Goal: Transaction & Acquisition: Download file/media

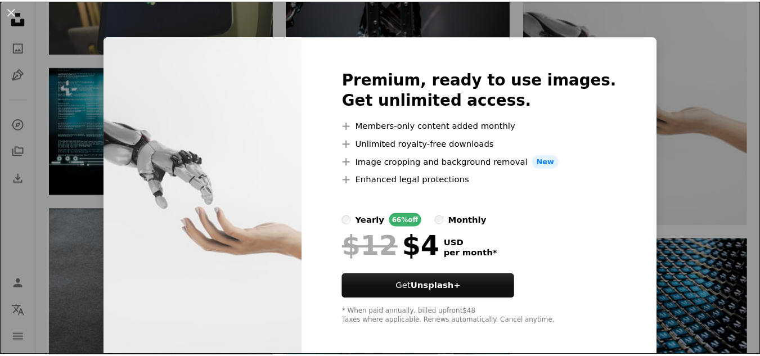
scroll to position [1163, 0]
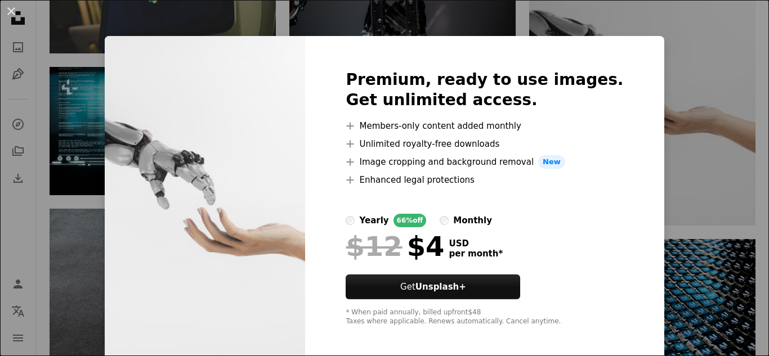
click at [672, 42] on div "An X shape Premium, ready to use images. Get unlimited access. A plus sign Memb…" at bounding box center [384, 178] width 769 height 356
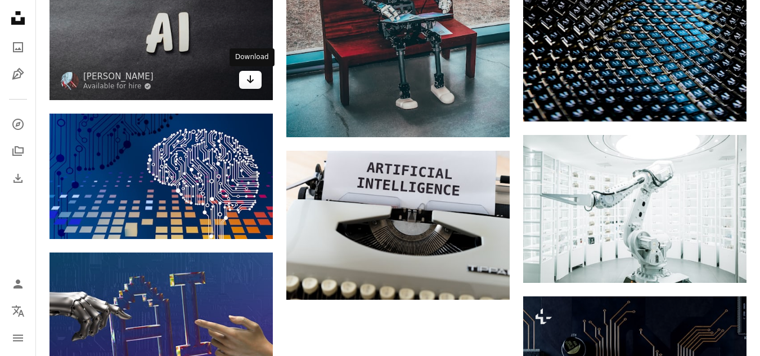
scroll to position [1425, 0]
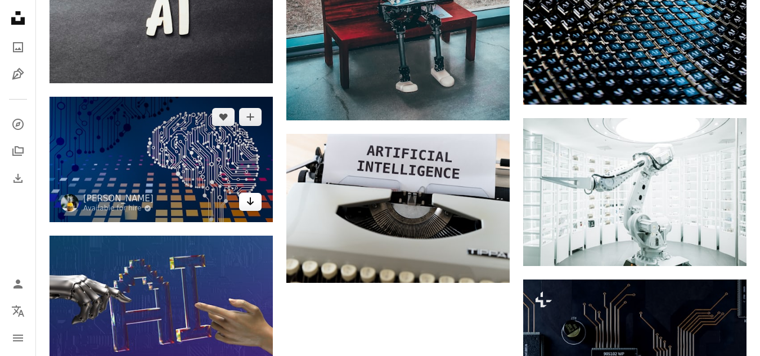
click at [249, 203] on icon "Download" at bounding box center [250, 201] width 7 height 8
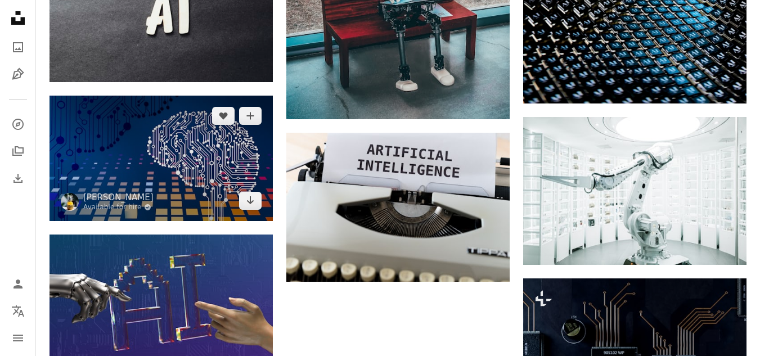
scroll to position [1492, 0]
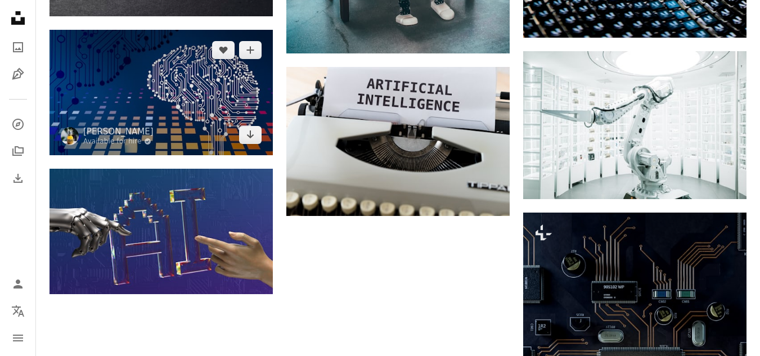
click at [174, 110] on img at bounding box center [161, 92] width 223 height 125
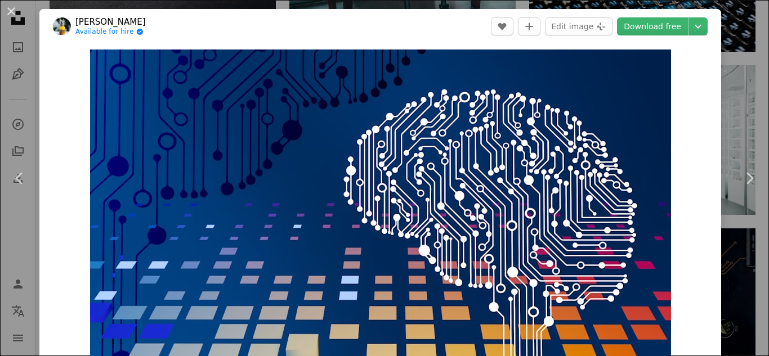
click at [726, 41] on div "An X shape Chevron left Chevron right [PERSON_NAME] Available for hire A checkm…" at bounding box center [384, 178] width 769 height 356
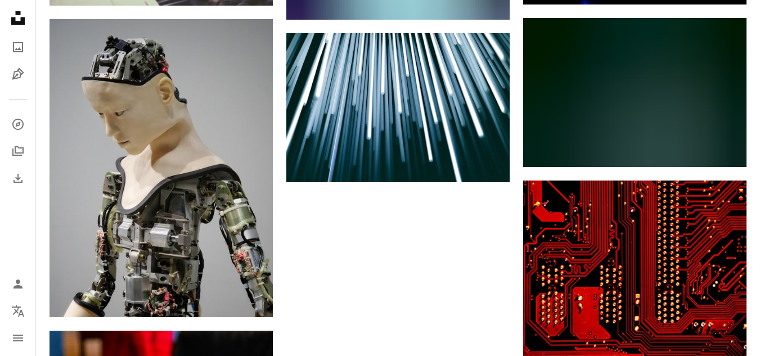
scroll to position [2893, 0]
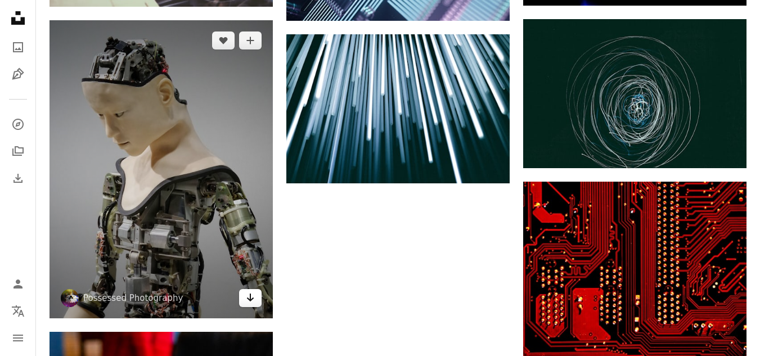
click at [250, 298] on icon "Download" at bounding box center [250, 298] width 7 height 8
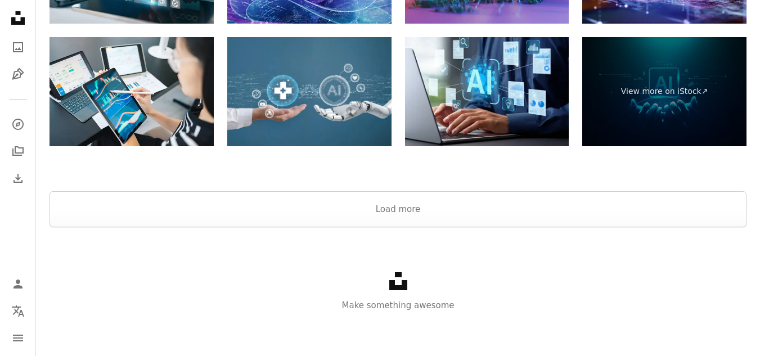
scroll to position [3691, 0]
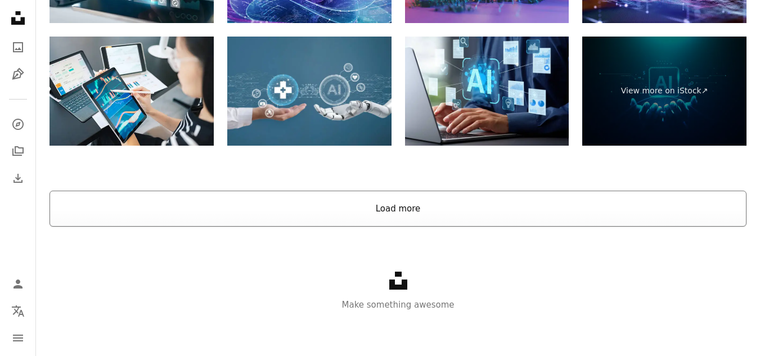
click at [390, 200] on button "Load more" at bounding box center [398, 209] width 697 height 36
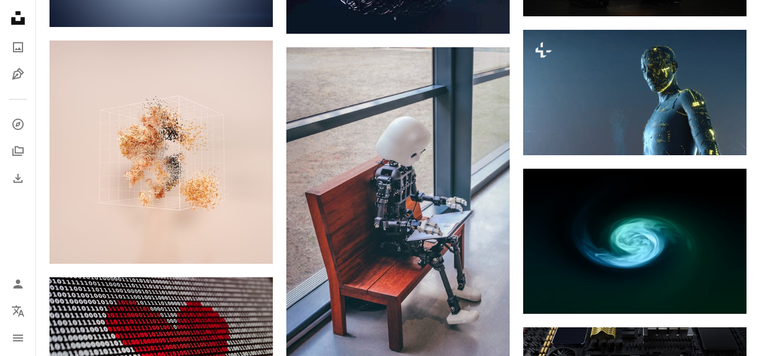
scroll to position [6328, 0]
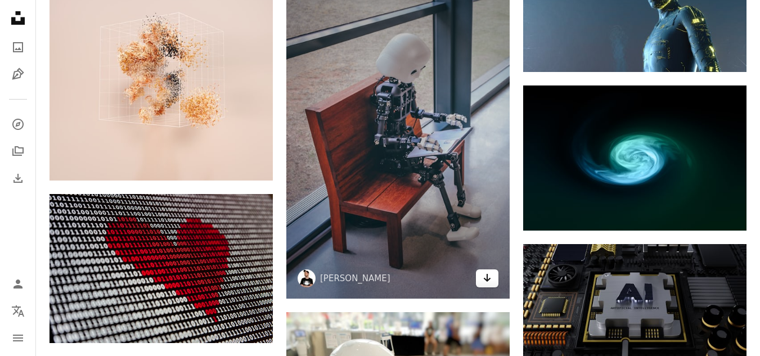
click at [489, 281] on icon "Arrow pointing down" at bounding box center [487, 278] width 9 height 14
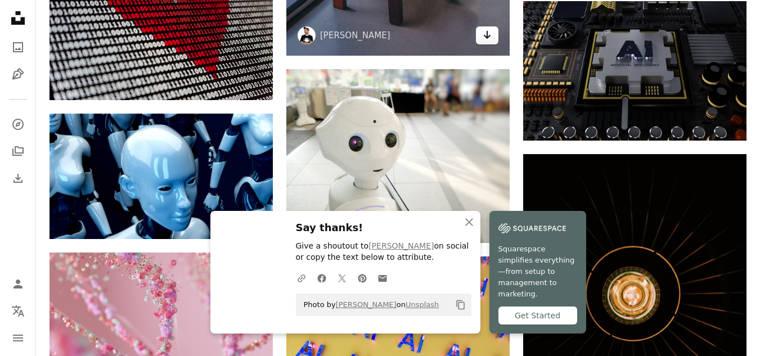
scroll to position [6573, 0]
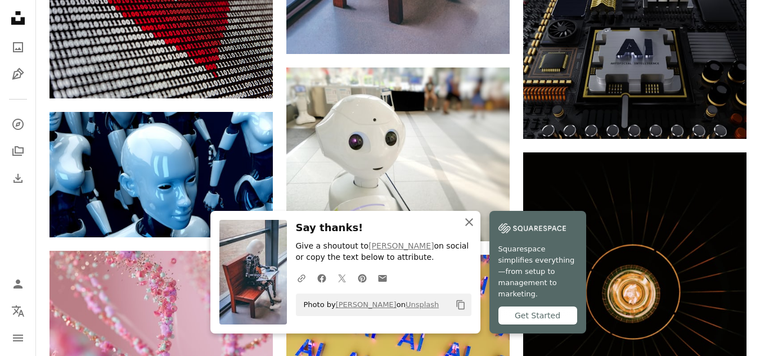
click at [472, 229] on icon "An X shape" at bounding box center [470, 223] width 14 height 14
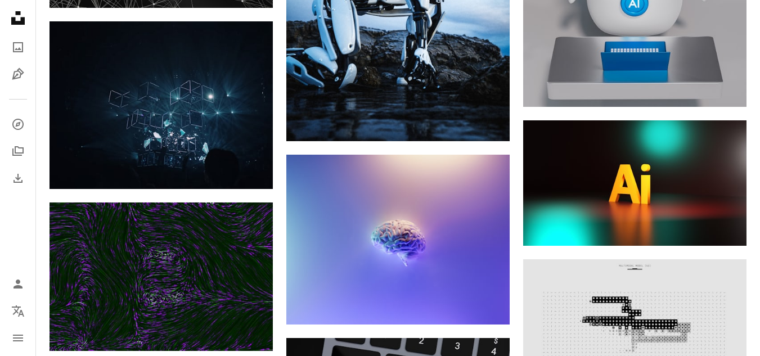
scroll to position [14600, 0]
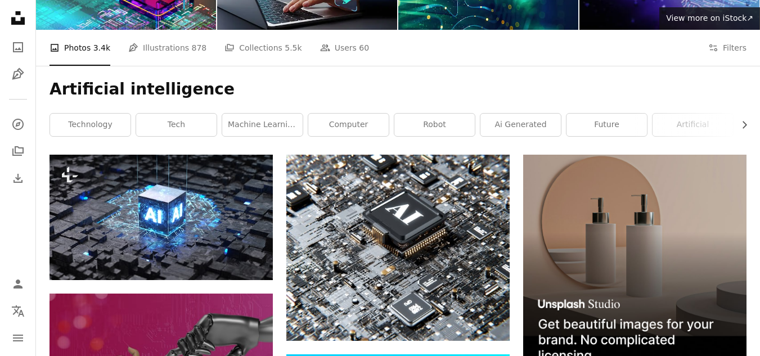
scroll to position [0, 0]
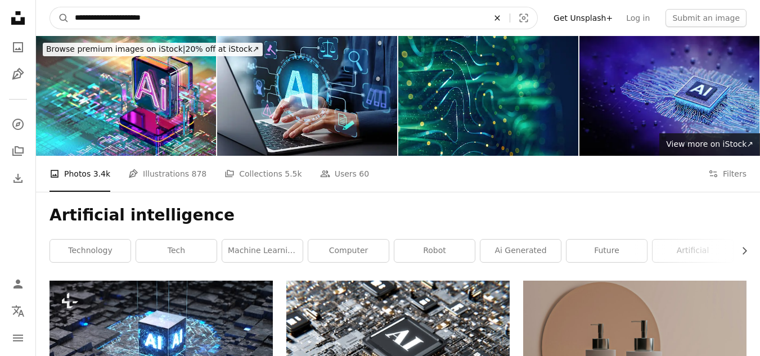
click at [510, 18] on icon "An X shape" at bounding box center [497, 18] width 25 height 9
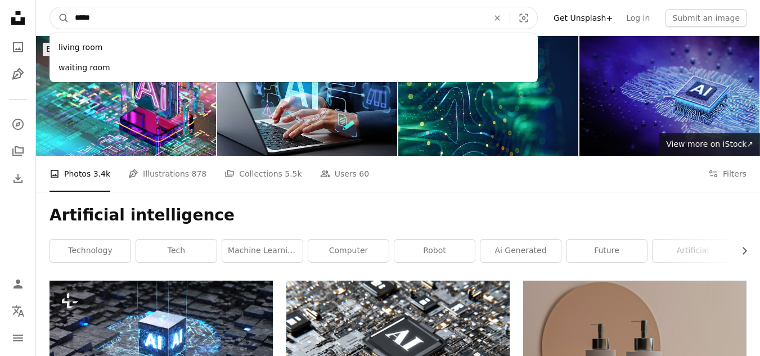
type input "*****"
click at [50, 7] on button "A magnifying glass" at bounding box center [59, 17] width 19 height 21
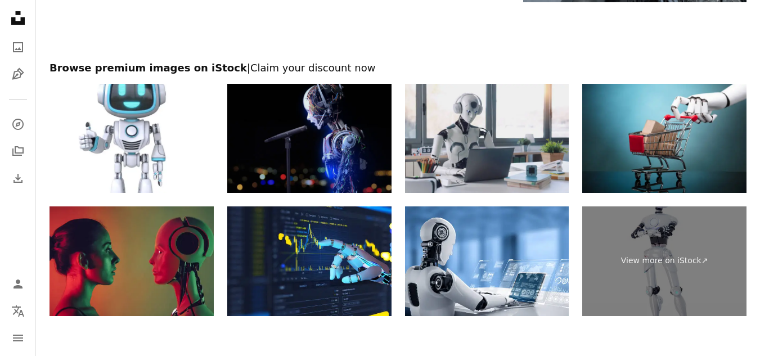
scroll to position [2795, 0]
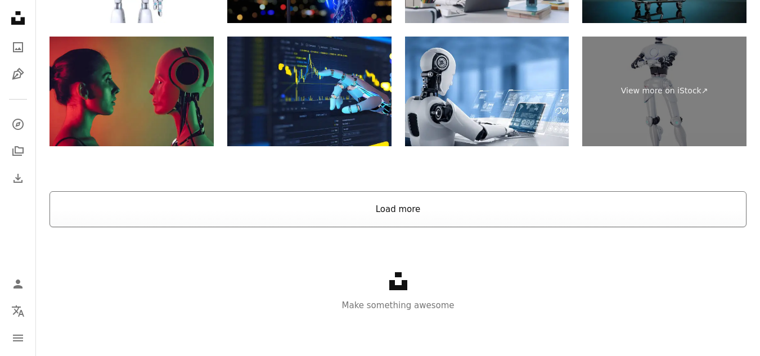
click at [344, 214] on button "Load more" at bounding box center [398, 209] width 697 height 36
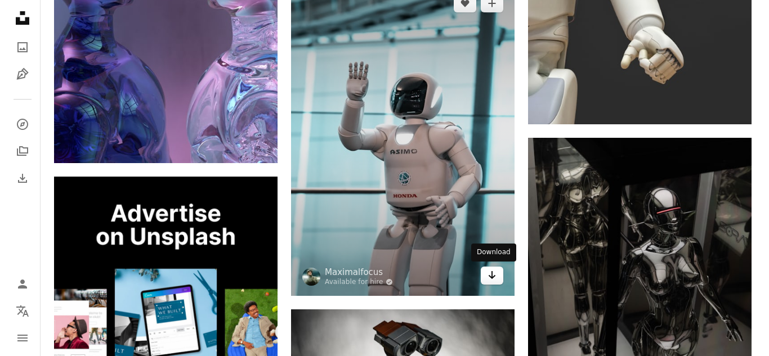
scroll to position [2681, 0]
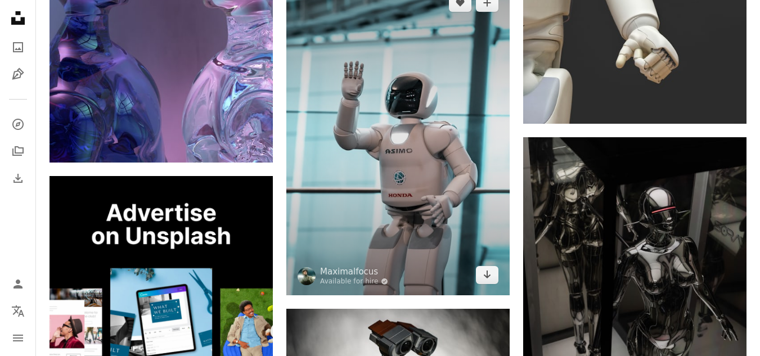
click at [490, 285] on img at bounding box center [397, 139] width 223 height 313
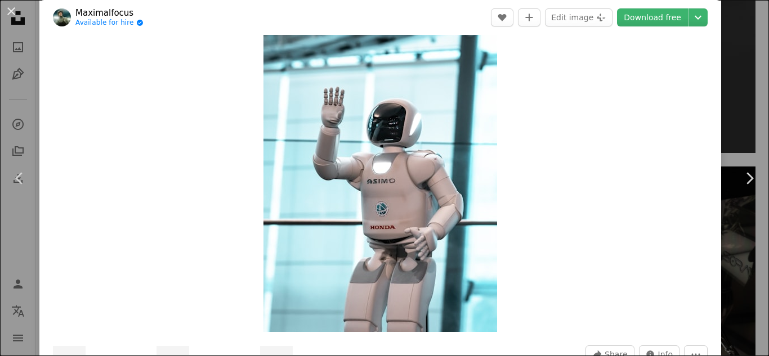
scroll to position [53, 0]
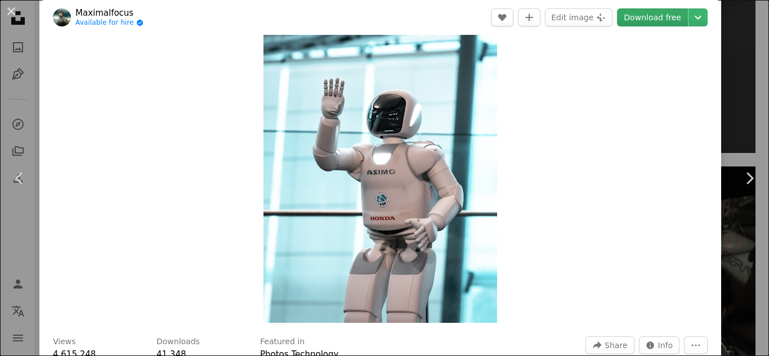
click at [650, 13] on link "Download free" at bounding box center [652, 17] width 71 height 18
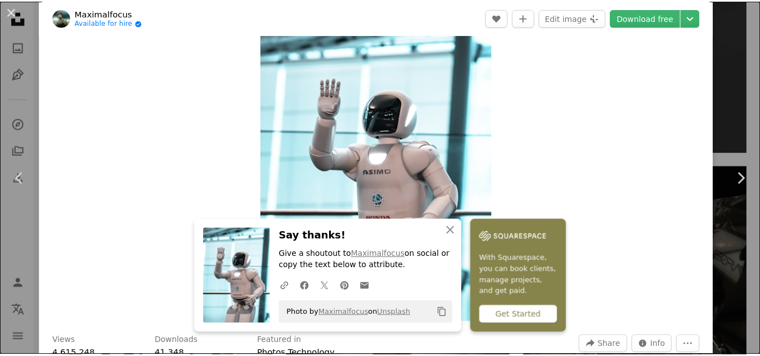
scroll to position [365, 0]
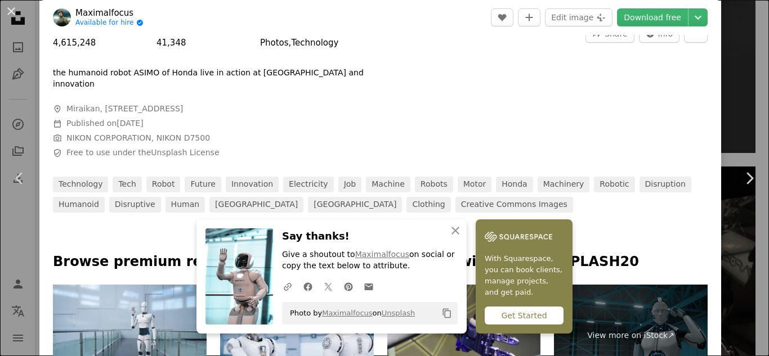
click at [728, 35] on div "An X shape Chevron left Chevron right An X shape Close Say thanks! Give a shout…" at bounding box center [384, 178] width 769 height 356
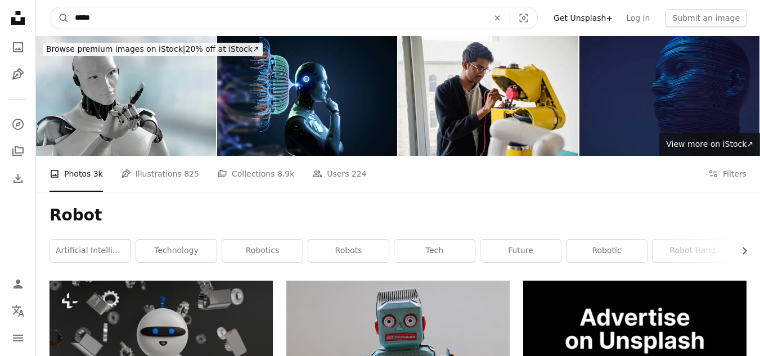
click at [285, 17] on input "*****" at bounding box center [277, 17] width 416 height 21
type input "*"
type input "**********"
click at [50, 7] on button "A magnifying glass" at bounding box center [59, 17] width 19 height 21
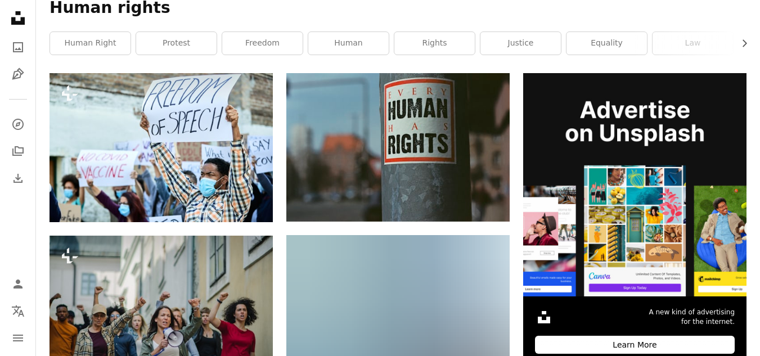
scroll to position [235, 0]
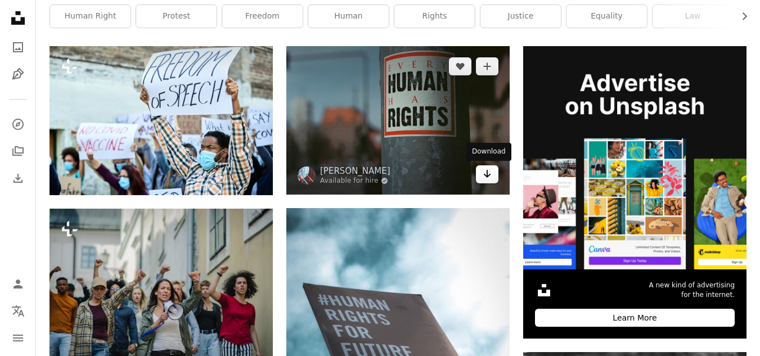
click at [491, 178] on icon "Arrow pointing down" at bounding box center [487, 174] width 9 height 14
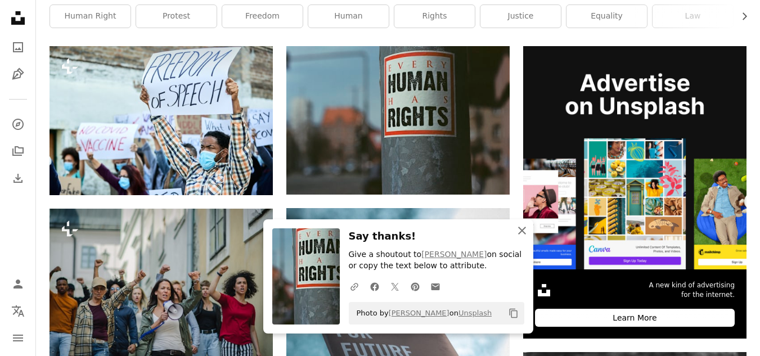
click at [520, 229] on icon "button" at bounding box center [522, 231] width 8 height 8
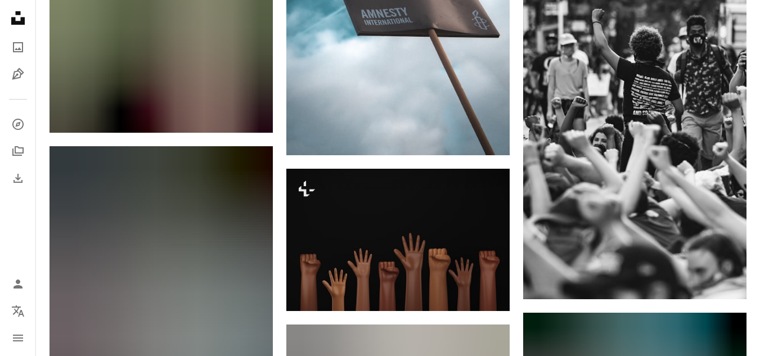
scroll to position [559, 0]
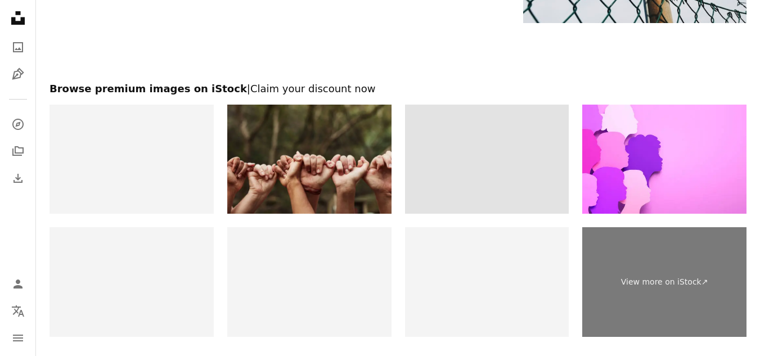
scroll to position [2461, 0]
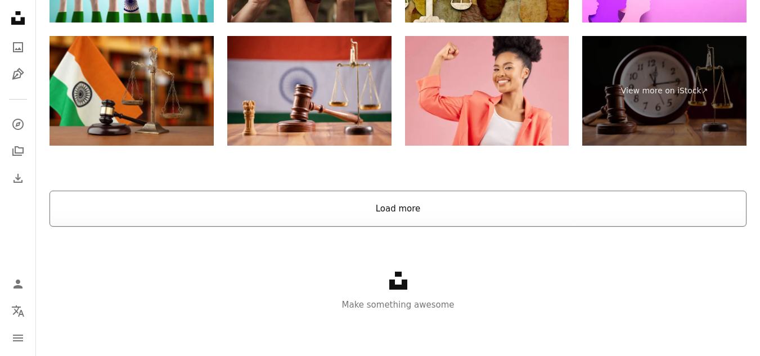
click at [380, 212] on button "Load more" at bounding box center [398, 209] width 697 height 36
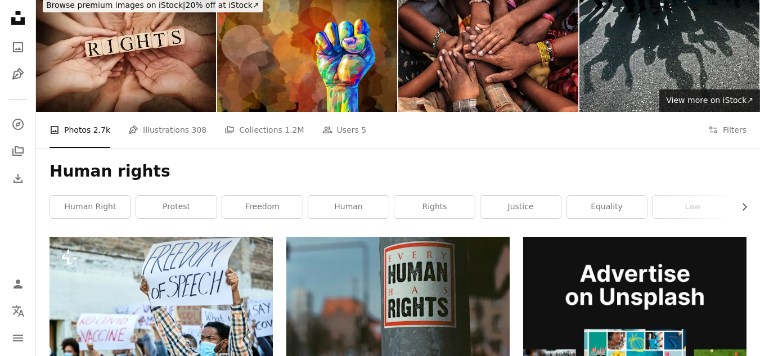
scroll to position [0, 0]
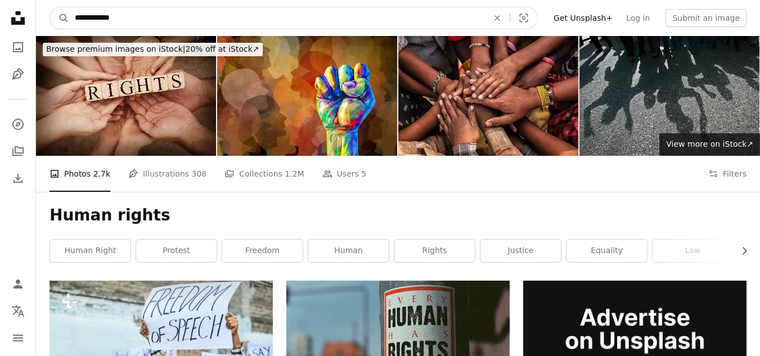
click at [309, 17] on input "**********" at bounding box center [277, 17] width 416 height 21
type input "*"
type input "*******"
click at [50, 7] on button "A magnifying glass" at bounding box center [59, 17] width 19 height 21
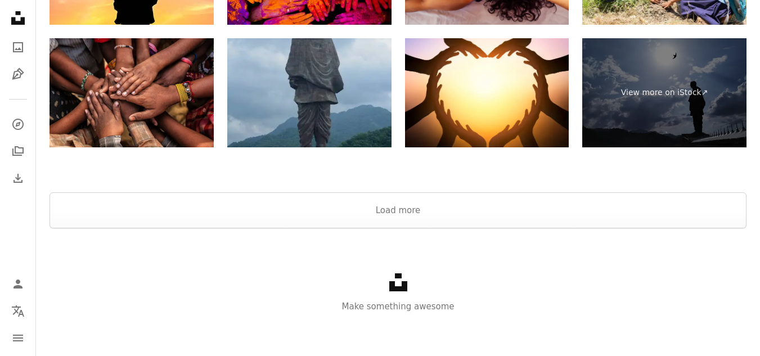
scroll to position [2235, 0]
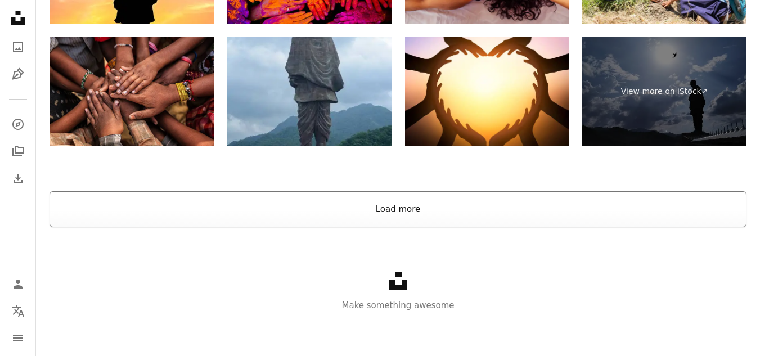
click at [357, 209] on button "Load more" at bounding box center [398, 209] width 697 height 36
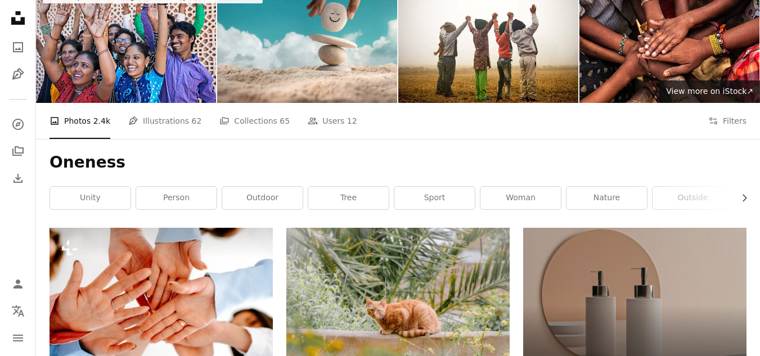
scroll to position [0, 0]
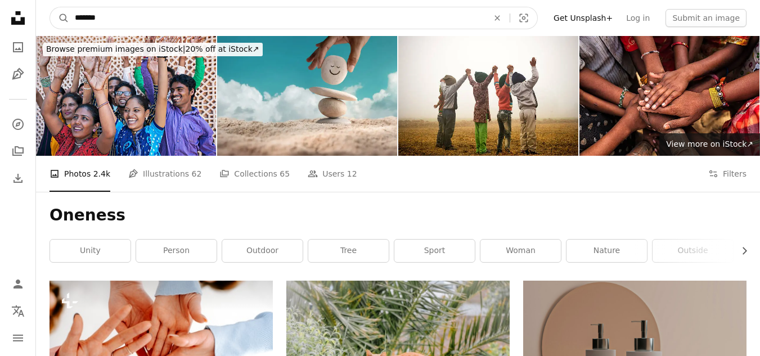
click at [266, 20] on input "*******" at bounding box center [277, 17] width 416 height 21
type input "*"
type input "*****"
click at [50, 7] on button "A magnifying glass" at bounding box center [59, 17] width 19 height 21
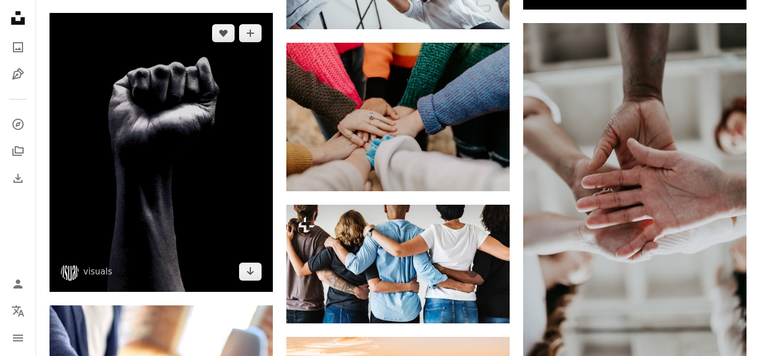
scroll to position [563, 0]
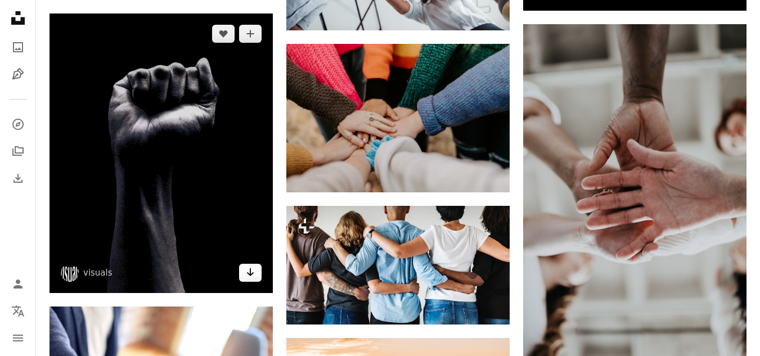
click at [249, 268] on icon "Arrow pointing down" at bounding box center [250, 273] width 9 height 14
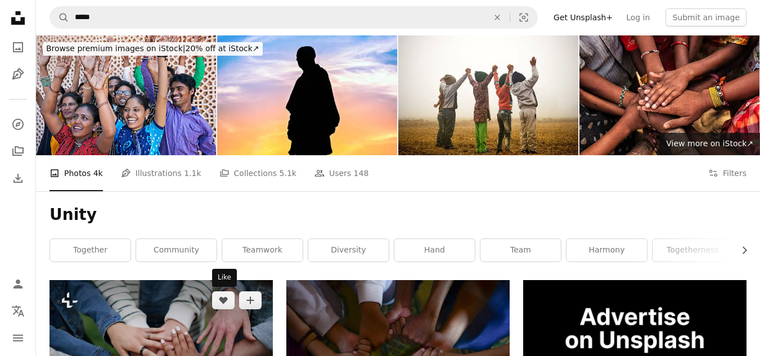
scroll to position [0, 0]
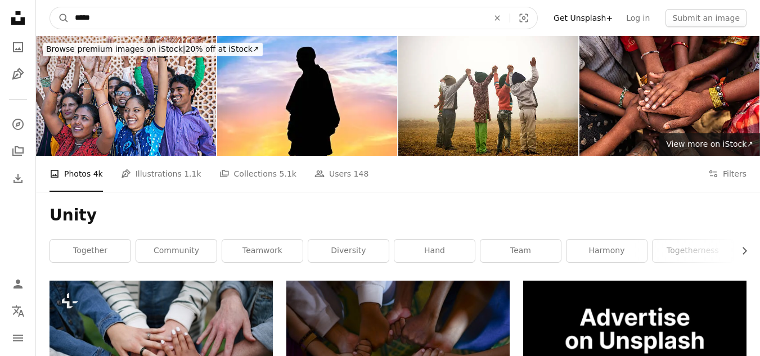
click at [118, 15] on input "*****" at bounding box center [277, 17] width 416 height 21
type input "*"
type input "**********"
click at [50, 7] on button "A magnifying glass" at bounding box center [59, 17] width 19 height 21
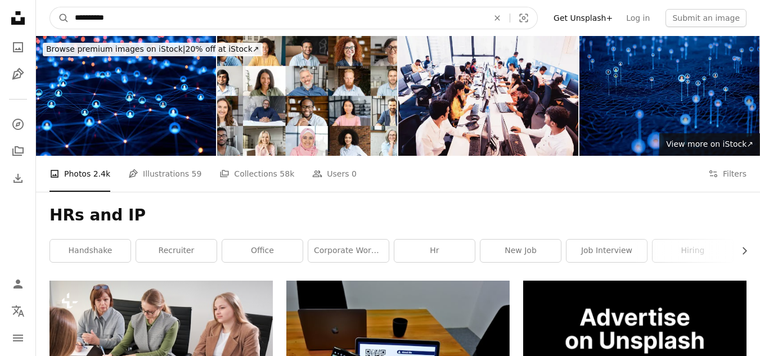
click at [79, 21] on input "**********" at bounding box center [277, 17] width 416 height 21
type input "**********"
click at [50, 7] on button "A magnifying glass" at bounding box center [59, 17] width 19 height 21
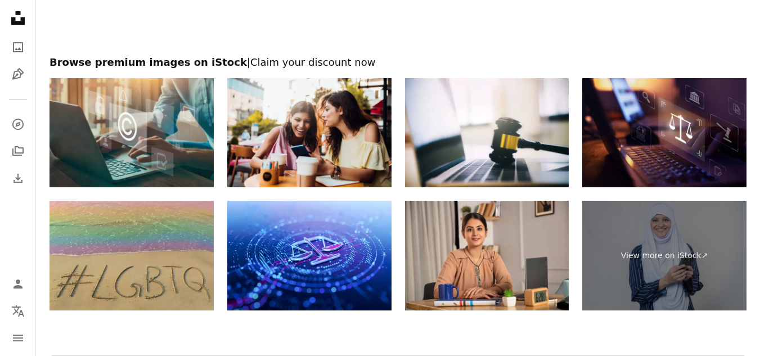
scroll to position [2057, 0]
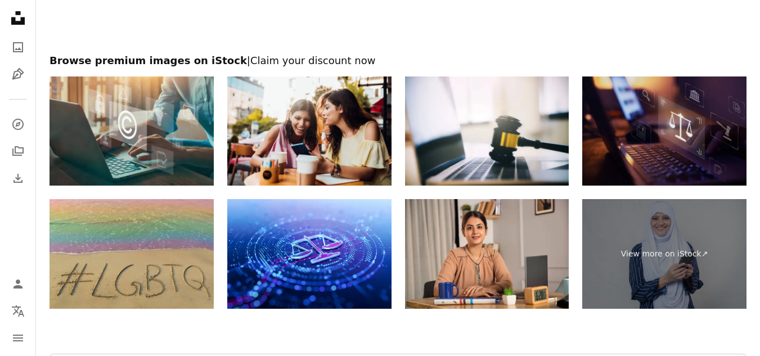
click at [689, 145] on img at bounding box center [664, 132] width 164 height 110
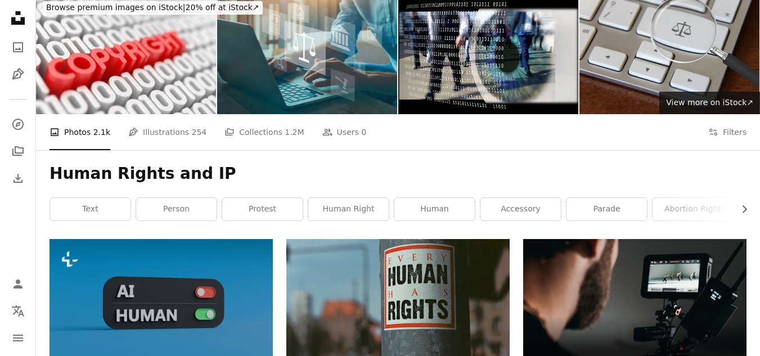
scroll to position [0, 0]
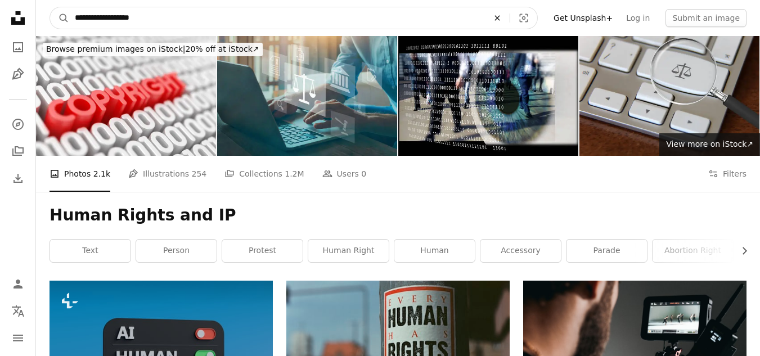
click at [510, 15] on icon "An X shape" at bounding box center [497, 18] width 25 height 9
type input "**********"
click at [50, 7] on button "A magnifying glass" at bounding box center [59, 17] width 19 height 21
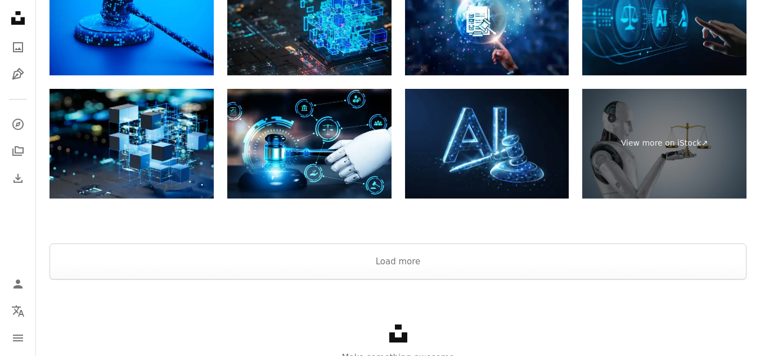
scroll to position [2279, 0]
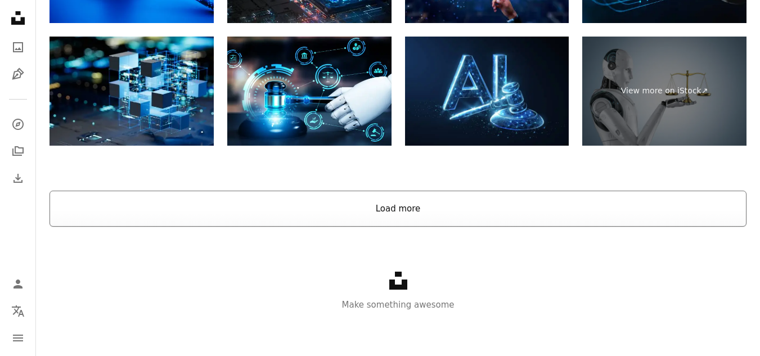
click at [367, 216] on button "Load more" at bounding box center [398, 209] width 697 height 36
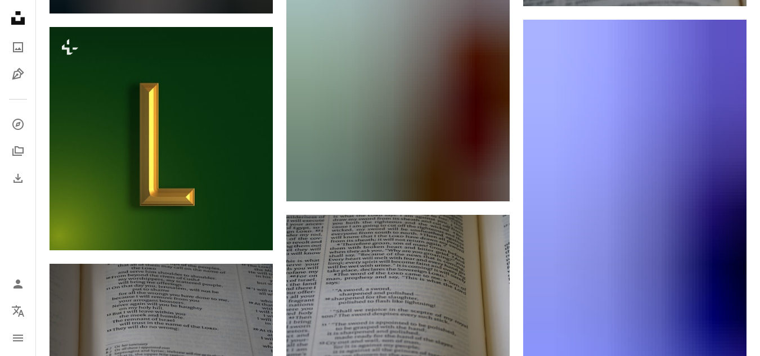
scroll to position [9289, 0]
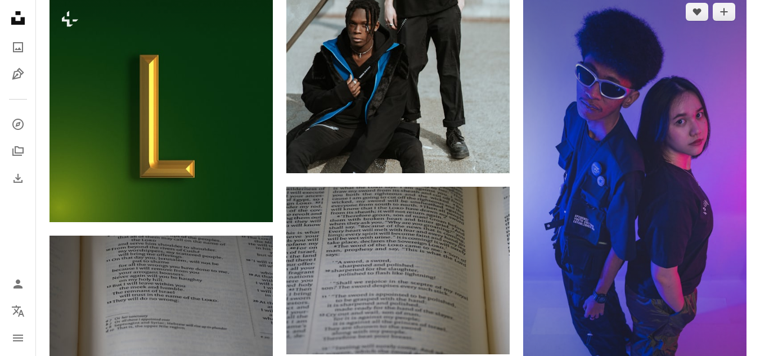
drag, startPoint x: 278, startPoint y: 186, endPoint x: 525, endPoint y: 325, distance: 283.4
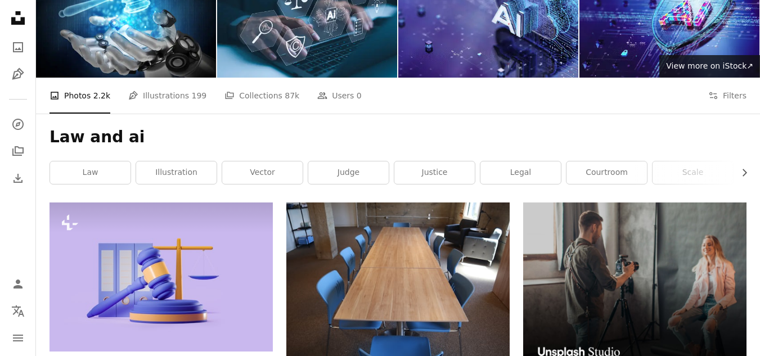
scroll to position [0, 0]
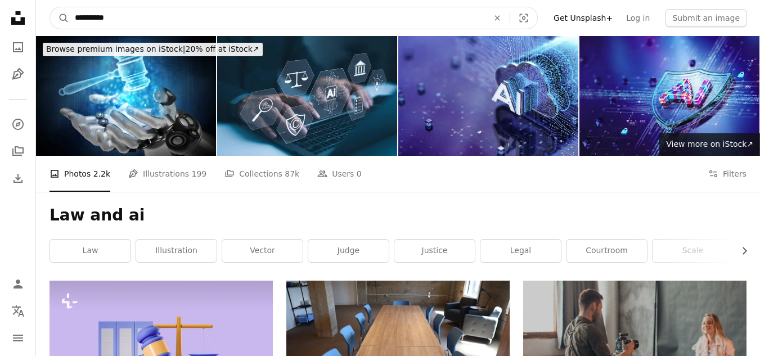
click at [176, 24] on input "**********" at bounding box center [277, 17] width 416 height 21
type input "*"
type input "**********"
click at [50, 7] on button "A magnifying glass" at bounding box center [59, 17] width 19 height 21
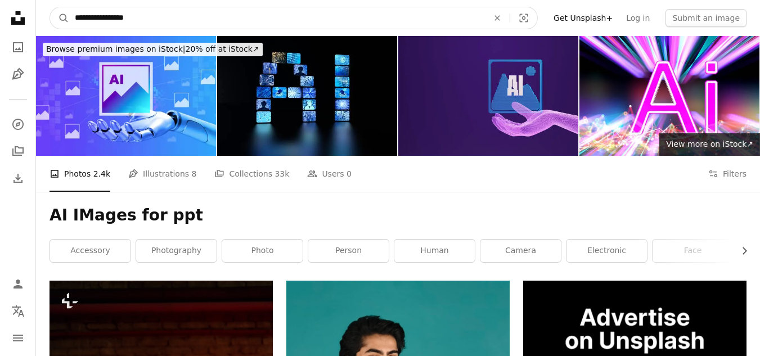
click at [176, 24] on input "**********" at bounding box center [277, 17] width 416 height 21
type input "*********"
click at [50, 7] on button "A magnifying glass" at bounding box center [59, 17] width 19 height 21
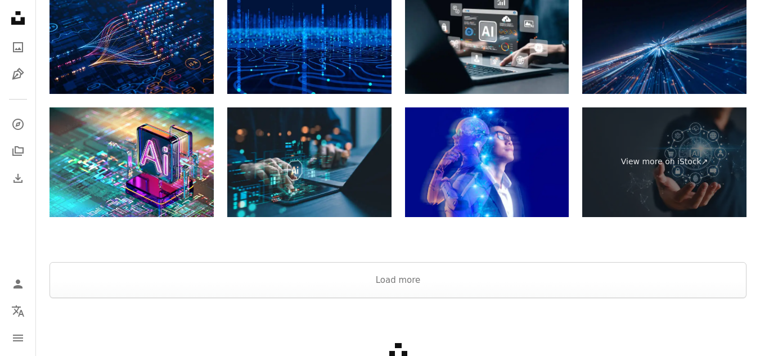
scroll to position [2300, 0]
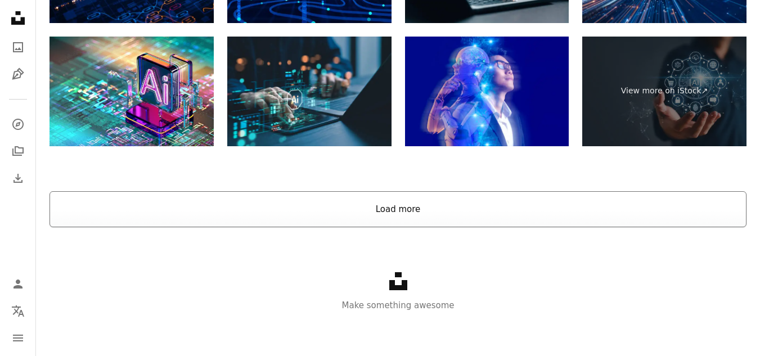
click at [334, 196] on button "Load more" at bounding box center [398, 209] width 697 height 36
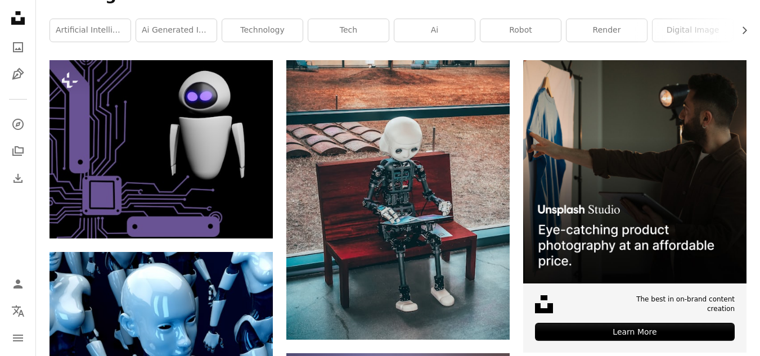
scroll to position [0, 0]
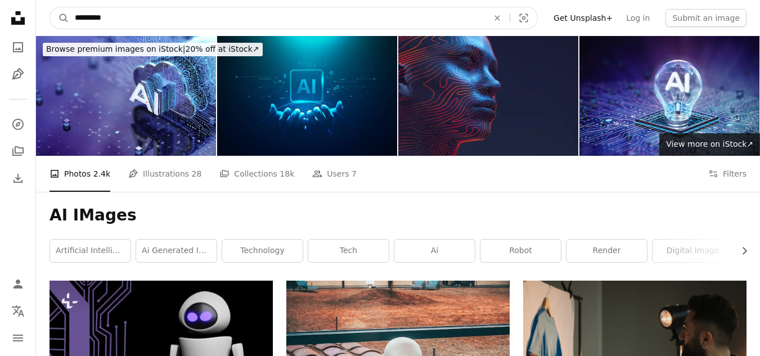
click at [148, 15] on input "*********" at bounding box center [277, 17] width 416 height 21
type input "*"
type input "*****"
click at [50, 7] on button "A magnifying glass" at bounding box center [59, 17] width 19 height 21
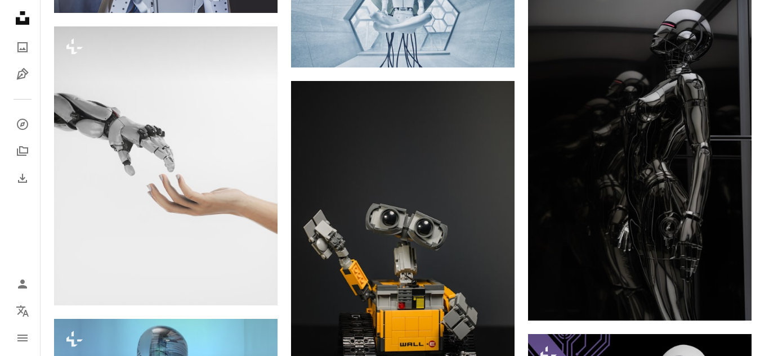
scroll to position [1463, 0]
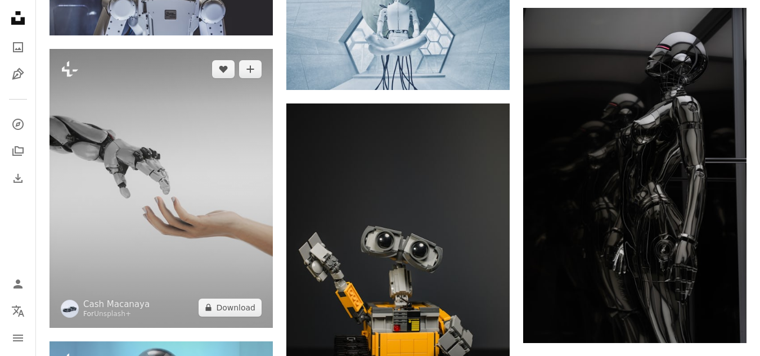
click at [230, 271] on img at bounding box center [161, 188] width 223 height 279
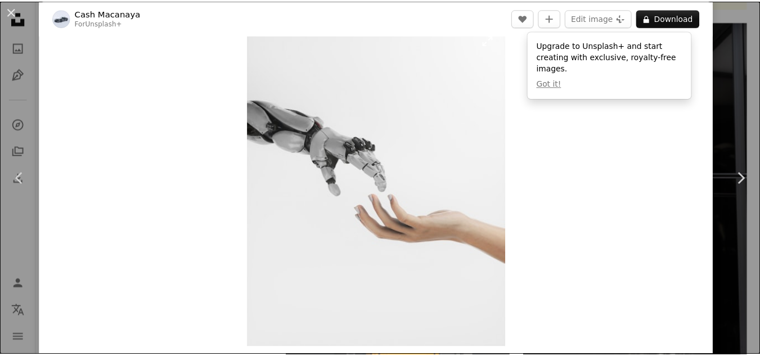
scroll to position [26, 0]
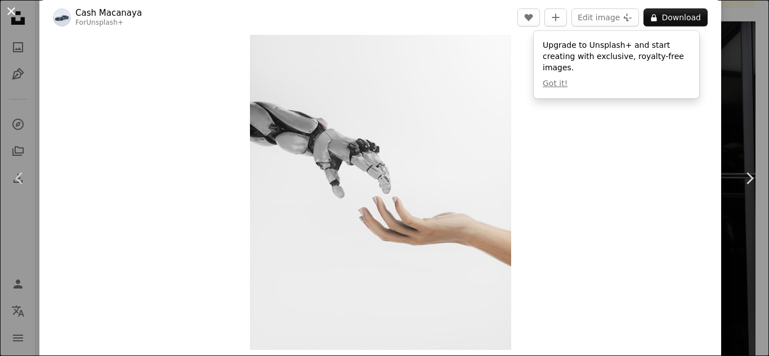
click at [11, 11] on button "An X shape" at bounding box center [12, 12] width 14 height 14
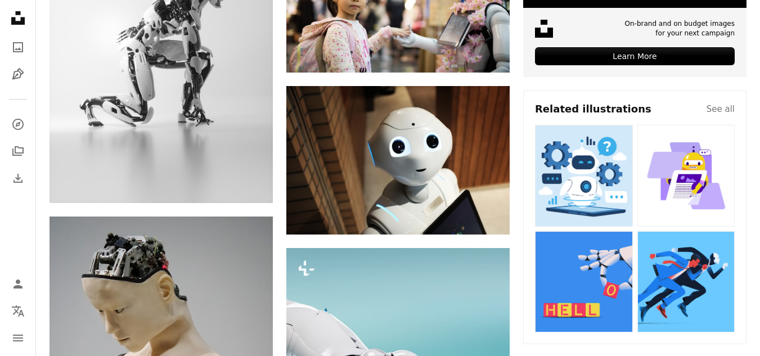
scroll to position [585, 0]
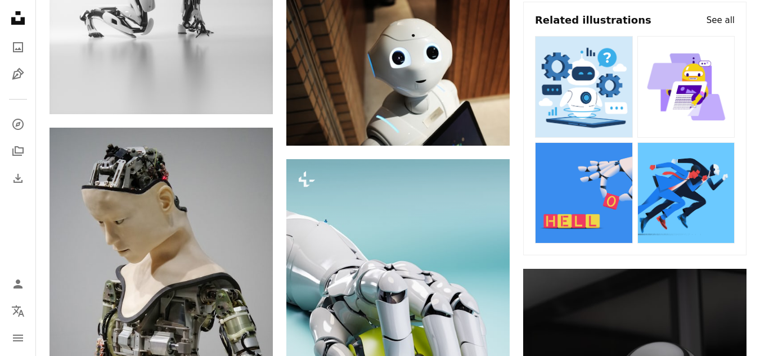
click at [715, 23] on h4 "See all" at bounding box center [721, 21] width 28 height 14
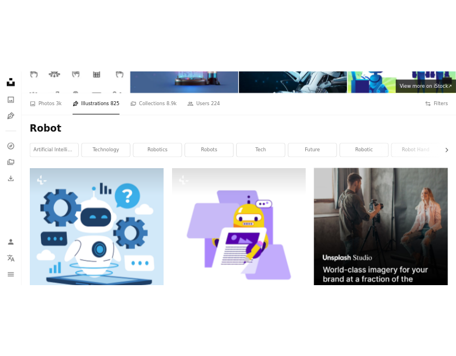
scroll to position [147, 0]
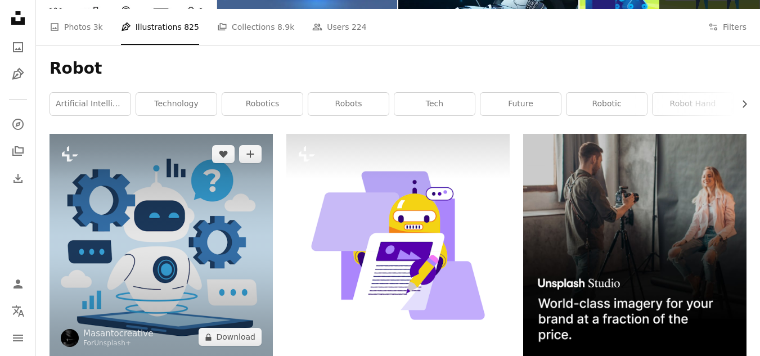
click at [183, 220] on img at bounding box center [161, 245] width 223 height 223
